Goal: Task Accomplishment & Management: Use online tool/utility

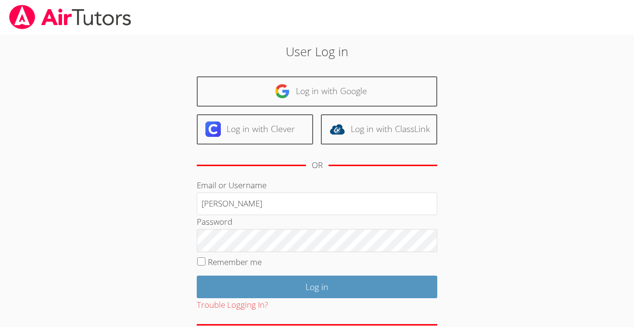
type input "a.garduno2lodiusd.ord"
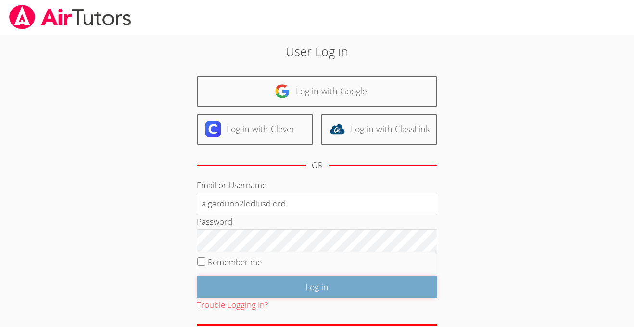
click at [407, 296] on input "Log in" at bounding box center [317, 287] width 240 height 23
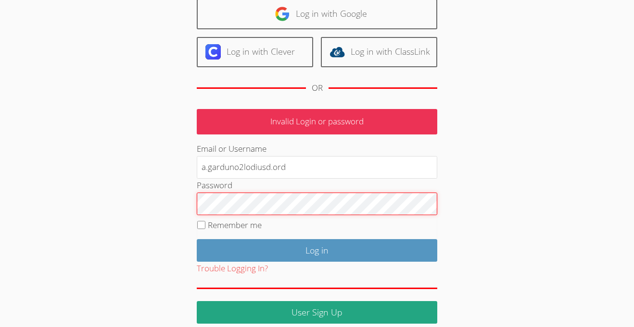
scroll to position [78, 0]
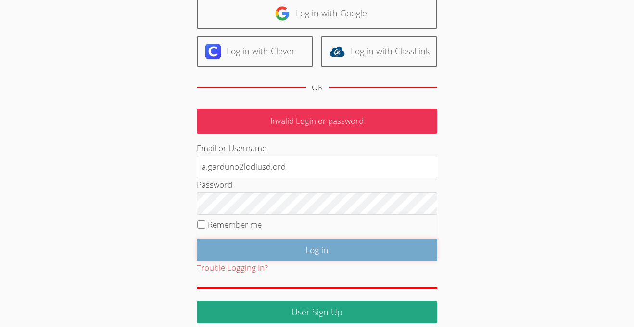
click at [368, 247] on input "Log in" at bounding box center [317, 250] width 240 height 23
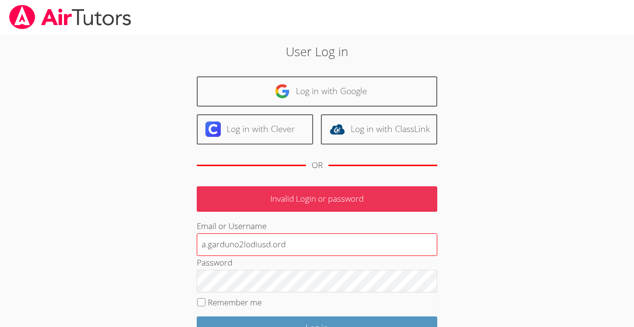
click at [244, 245] on input "a.garduno2lodiusd.ord" at bounding box center [317, 245] width 240 height 23
click at [308, 251] on input "[EMAIL_ADDRESS]" at bounding box center [317, 245] width 240 height 23
type input "[EMAIL_ADDRESS][DOMAIN_NAME]"
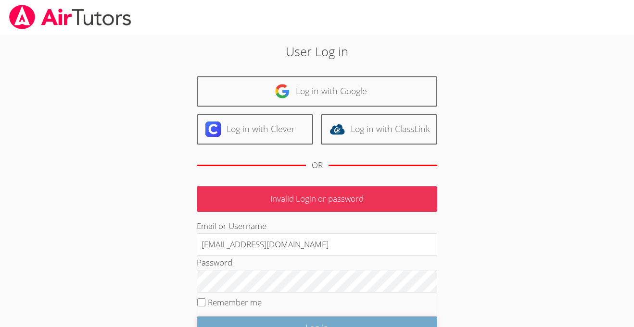
click at [370, 323] on input "Log in" at bounding box center [317, 328] width 240 height 23
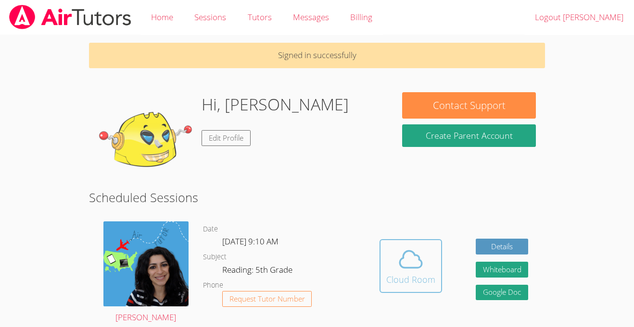
click at [431, 288] on button "Cloud Room" at bounding box center [410, 266] width 63 height 54
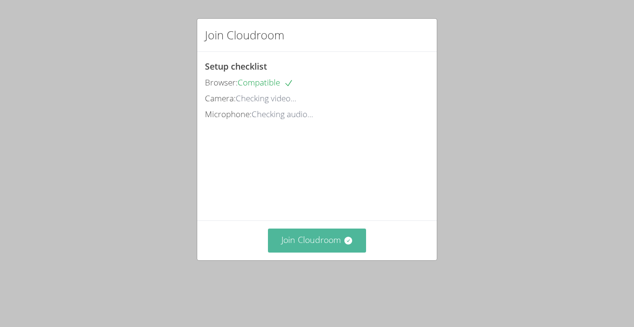
click at [303, 234] on button "Join Cloudroom" at bounding box center [317, 241] width 99 height 24
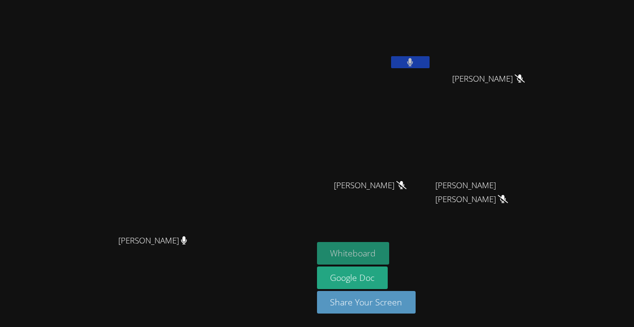
click at [389, 258] on button "Whiteboard" at bounding box center [353, 253] width 73 height 23
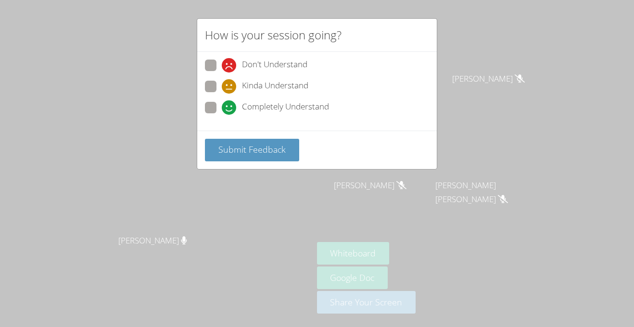
click at [221, 108] on label "Completely Understand" at bounding box center [267, 108] width 124 height 13
click at [222, 108] on input "Completely Understand" at bounding box center [226, 106] width 8 height 8
radio input "true"
click at [277, 160] on button "Submit Feedback" at bounding box center [252, 150] width 94 height 23
